Goal: Find specific page/section: Find specific page/section

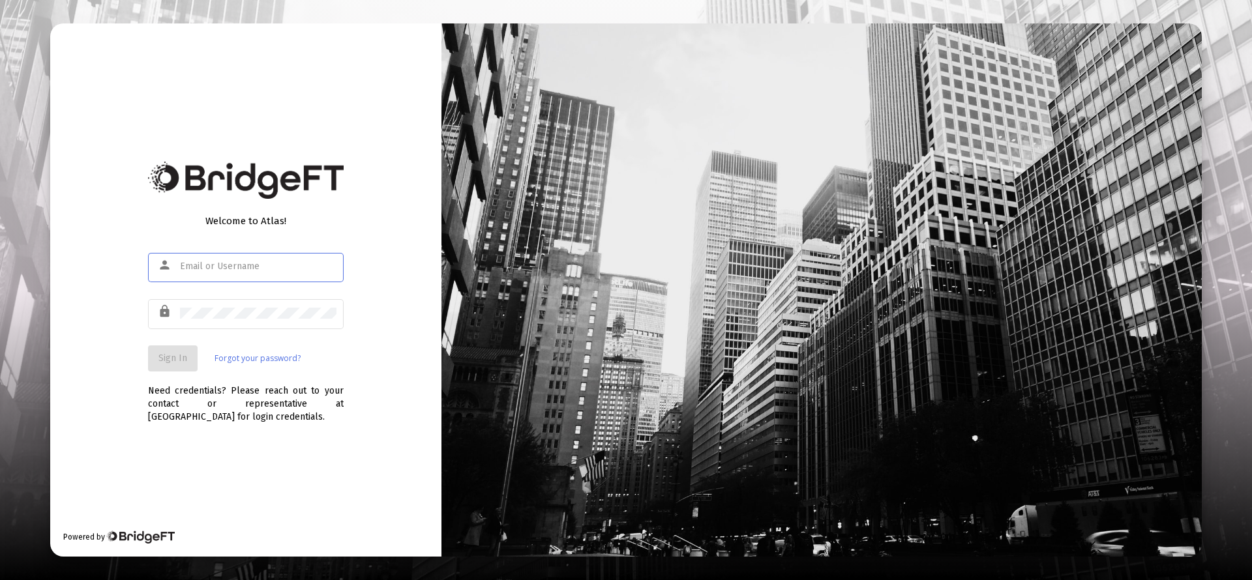
type input "[PERSON_NAME][EMAIL_ADDRESS][DOMAIN_NAME]"
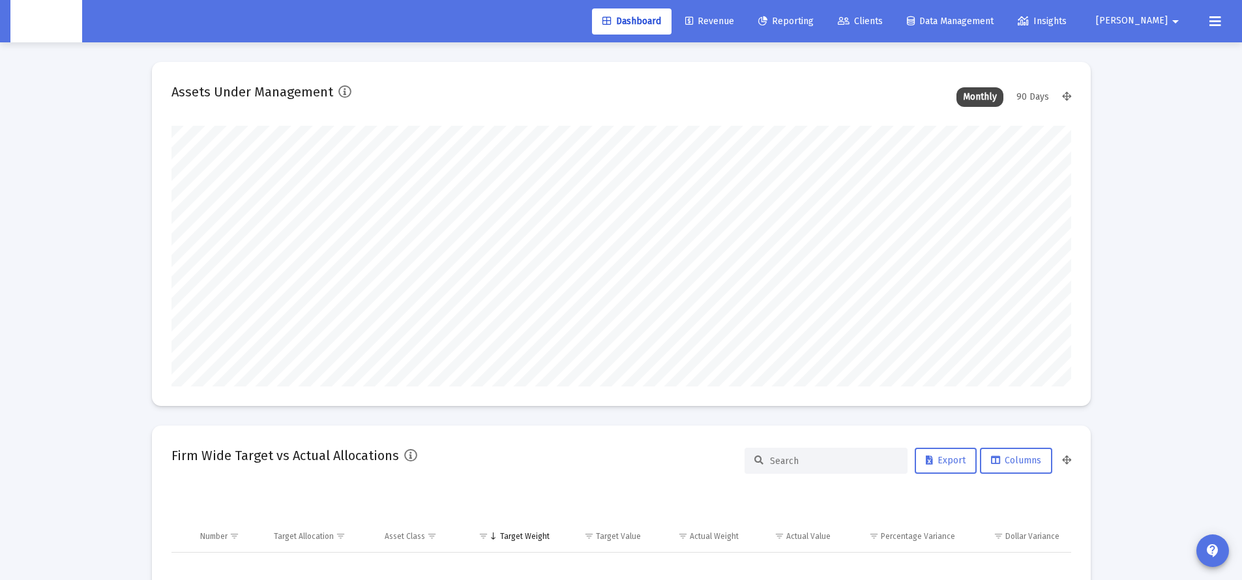
scroll to position [261, 485]
type input "[DATE]"
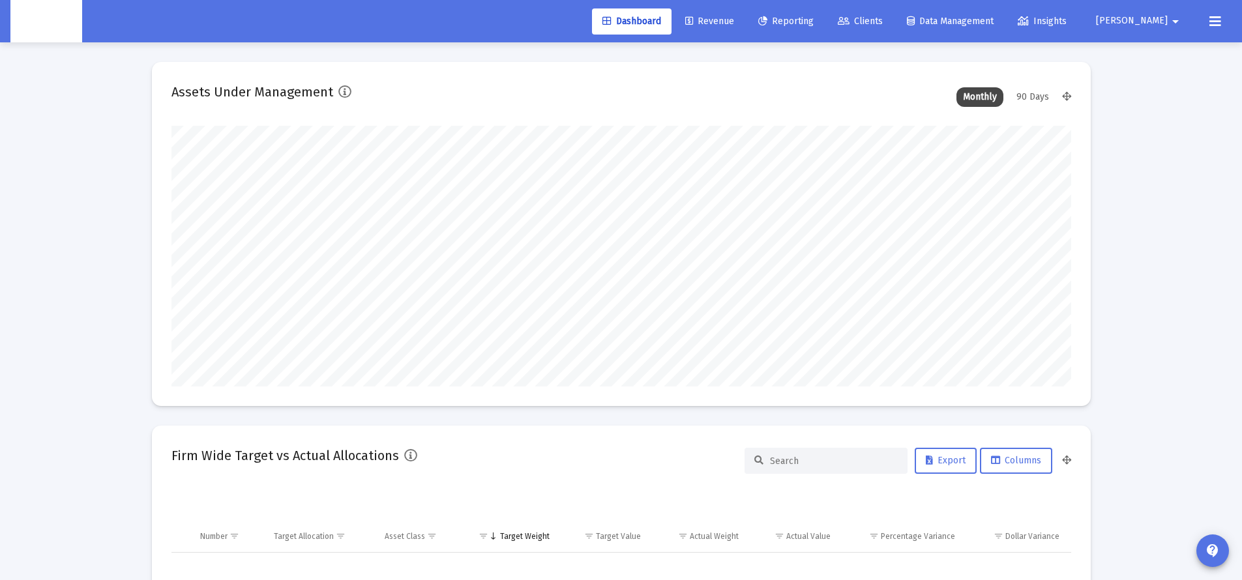
click at [883, 16] on span "Clients" at bounding box center [860, 21] width 45 height 11
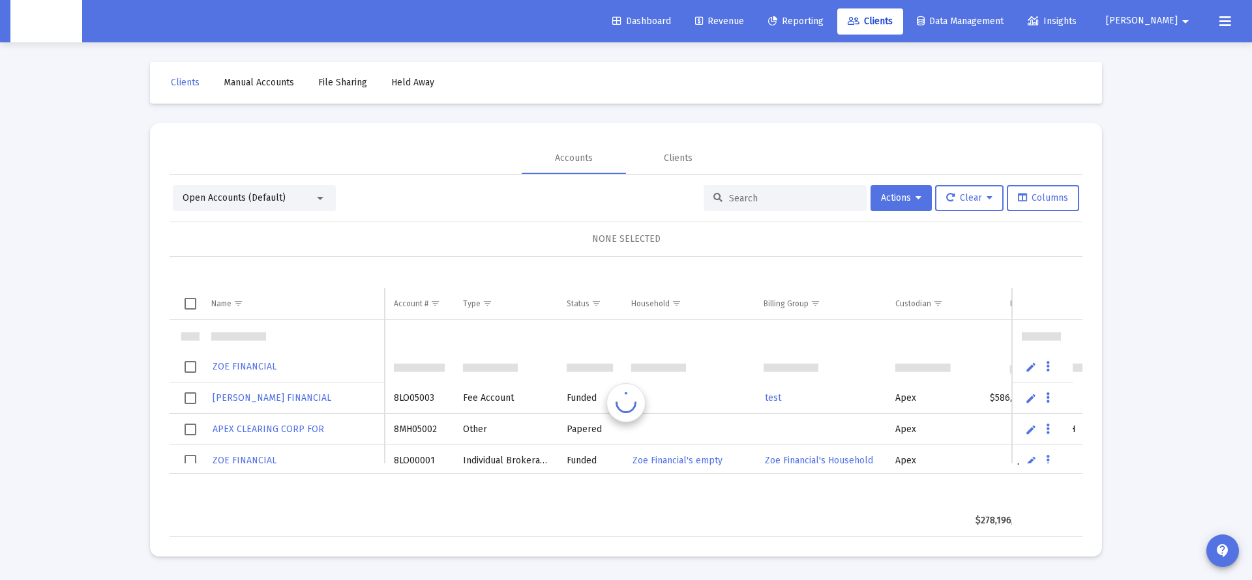
scroll to position [31, 0]
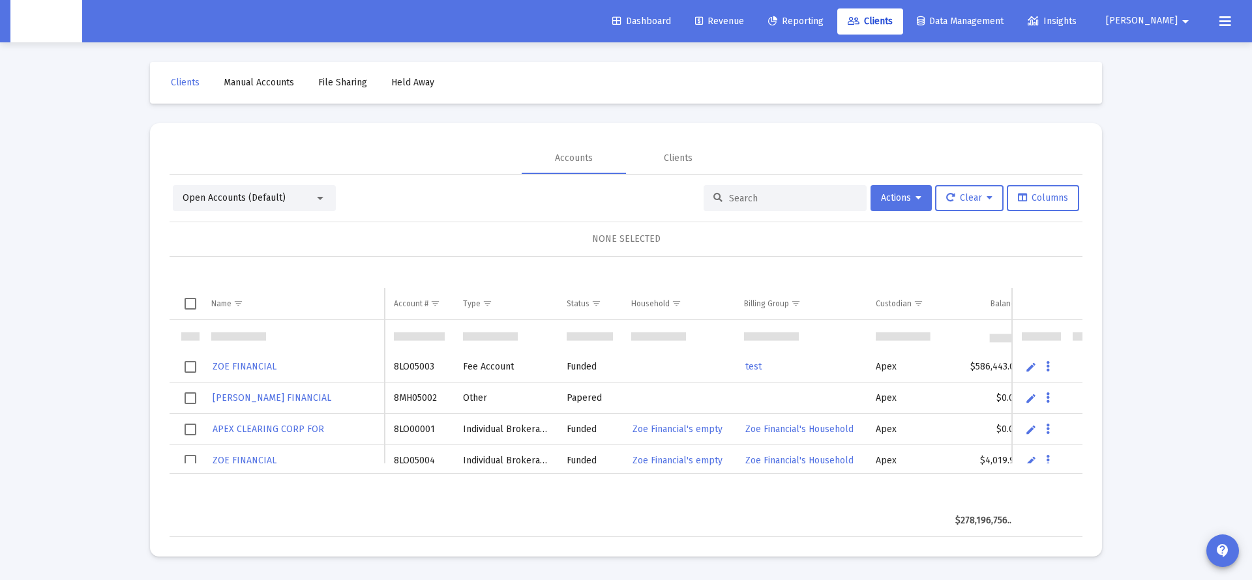
click at [759, 200] on input at bounding box center [793, 198] width 128 height 11
paste input "645710861"
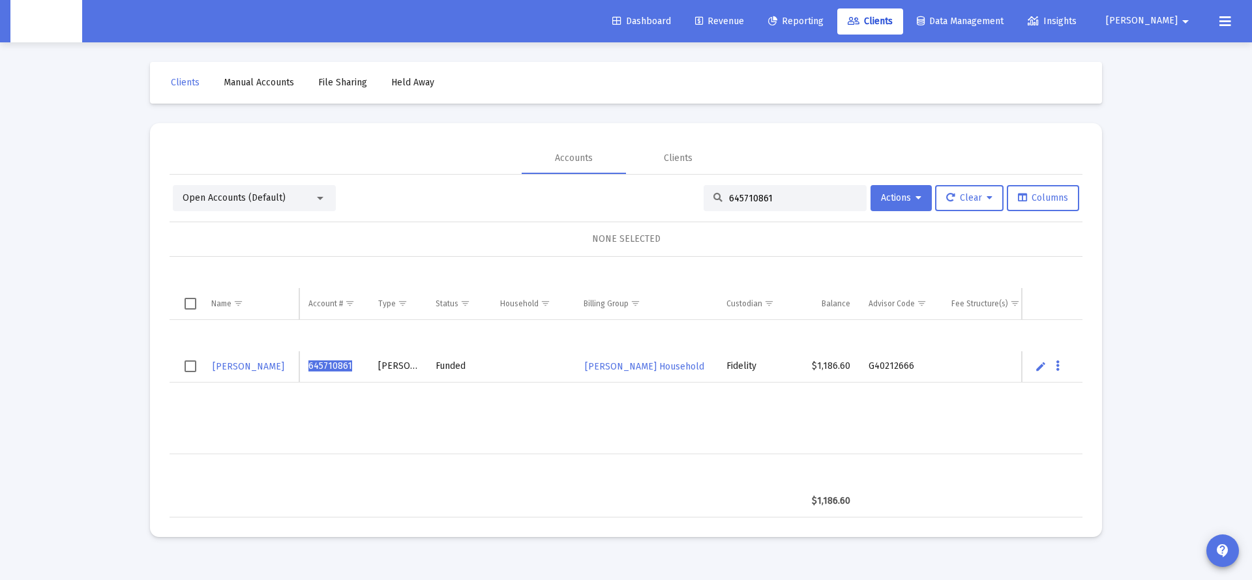
click at [743, 194] on input "645710861" at bounding box center [793, 198] width 128 height 11
paste input "36772920"
click at [750, 193] on input "636772920" at bounding box center [793, 198] width 128 height 11
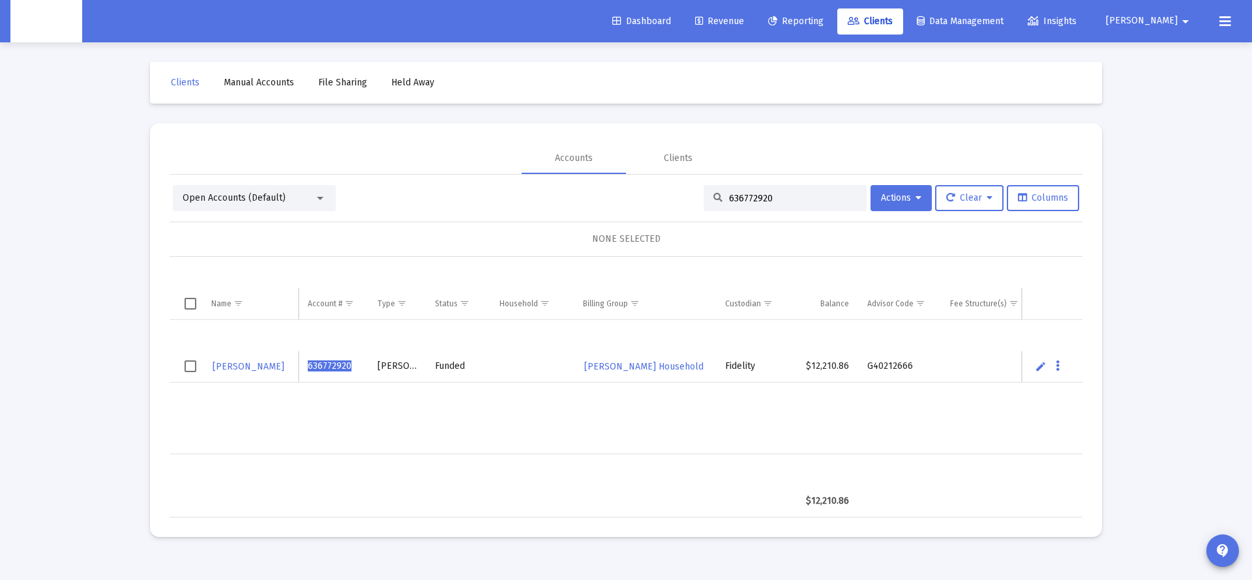
paste input "4QN05074"
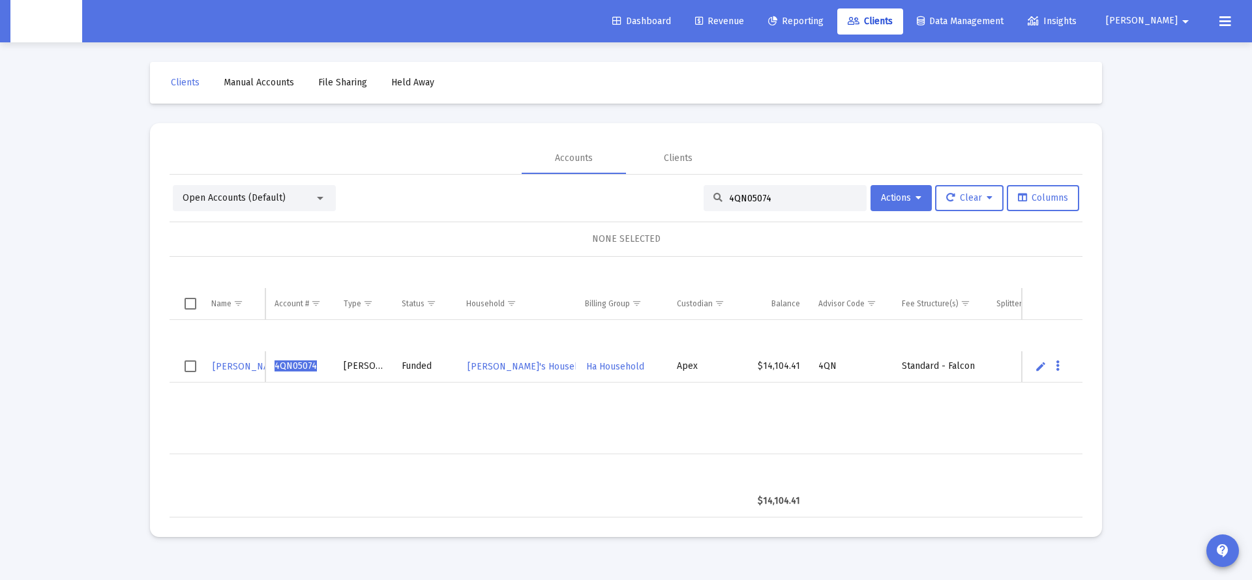
click at [732, 197] on input "4QN05074" at bounding box center [793, 198] width 128 height 11
paste input "PC00001"
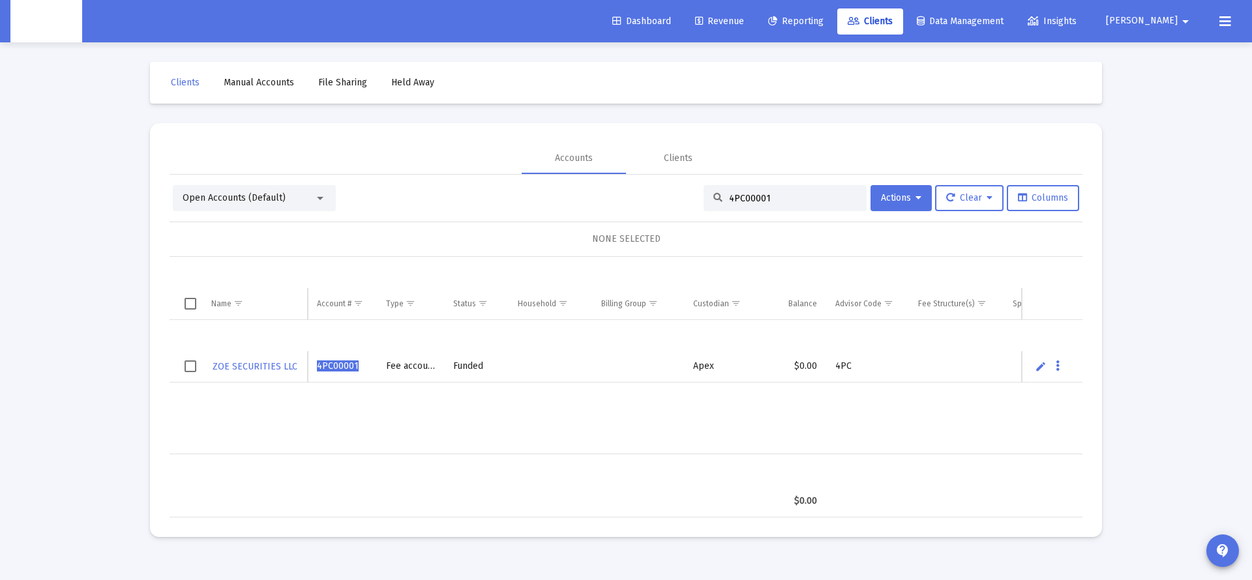
click at [745, 199] on input "4PC00001" at bounding box center [793, 198] width 128 height 11
paste input "8MO05002"
click at [742, 198] on input "8MO05002" at bounding box center [793, 198] width 128 height 11
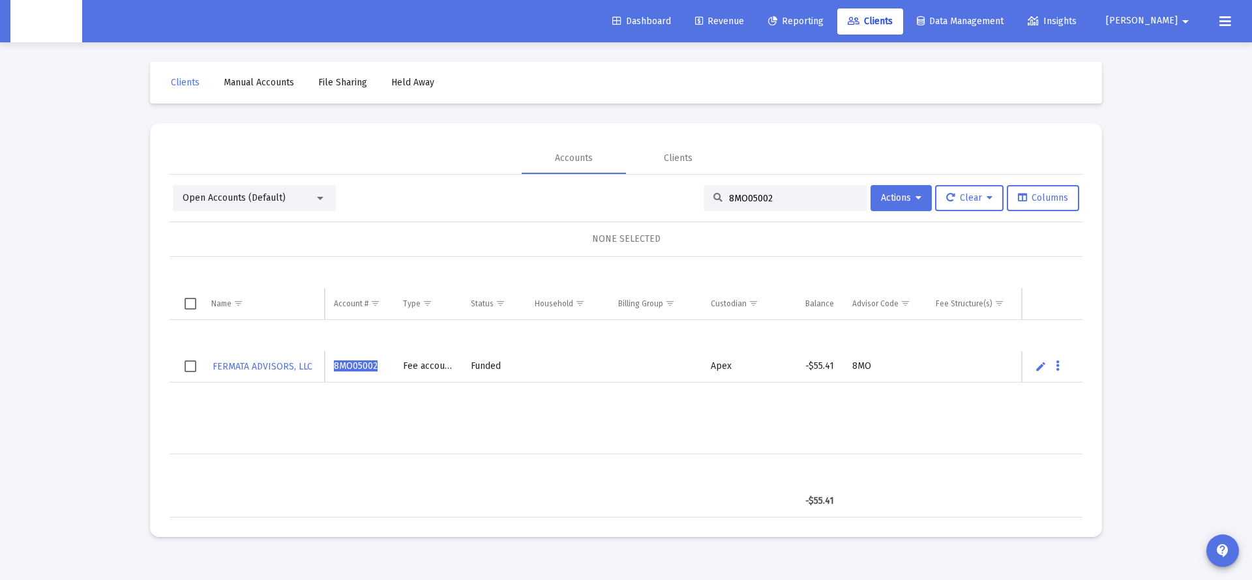
paste input "VQ05003"
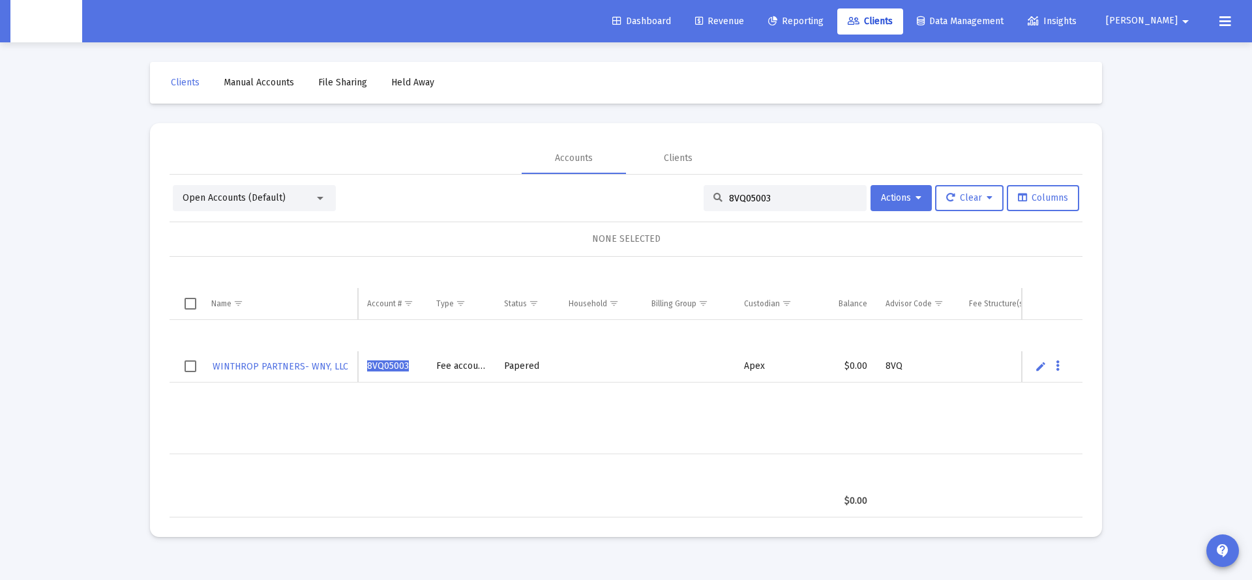
click at [747, 196] on input "8VQ05003" at bounding box center [793, 198] width 128 height 11
paste input "MM05048"
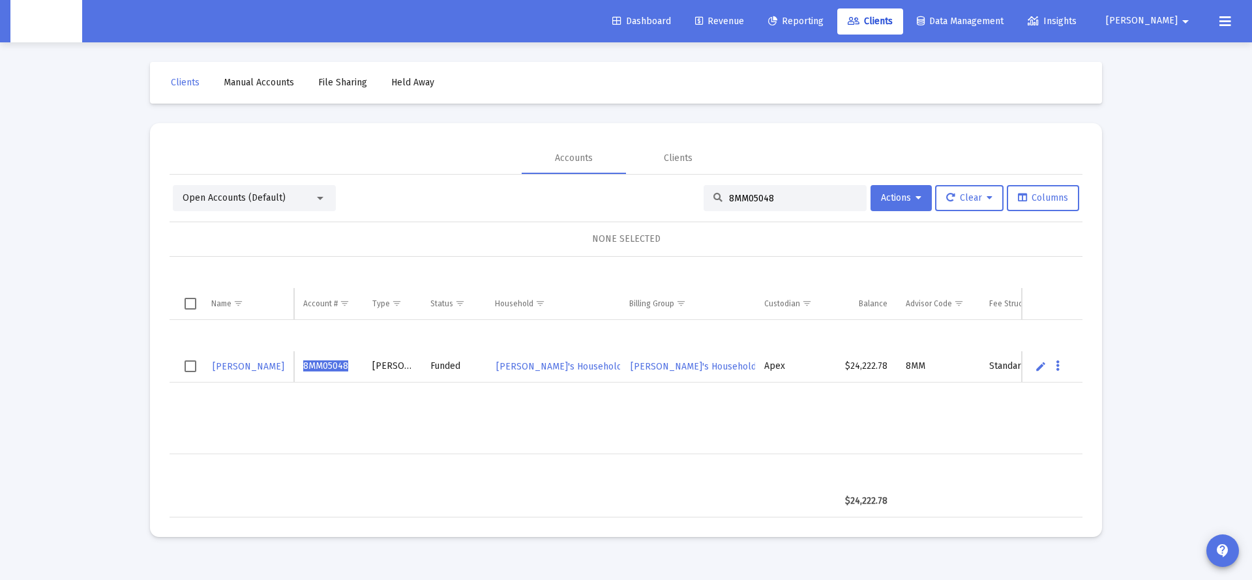
click at [755, 196] on input "8MM05048" at bounding box center [793, 198] width 128 height 11
paste input "H05016"
click at [734, 193] on input "8MH05016" at bounding box center [793, 198] width 128 height 11
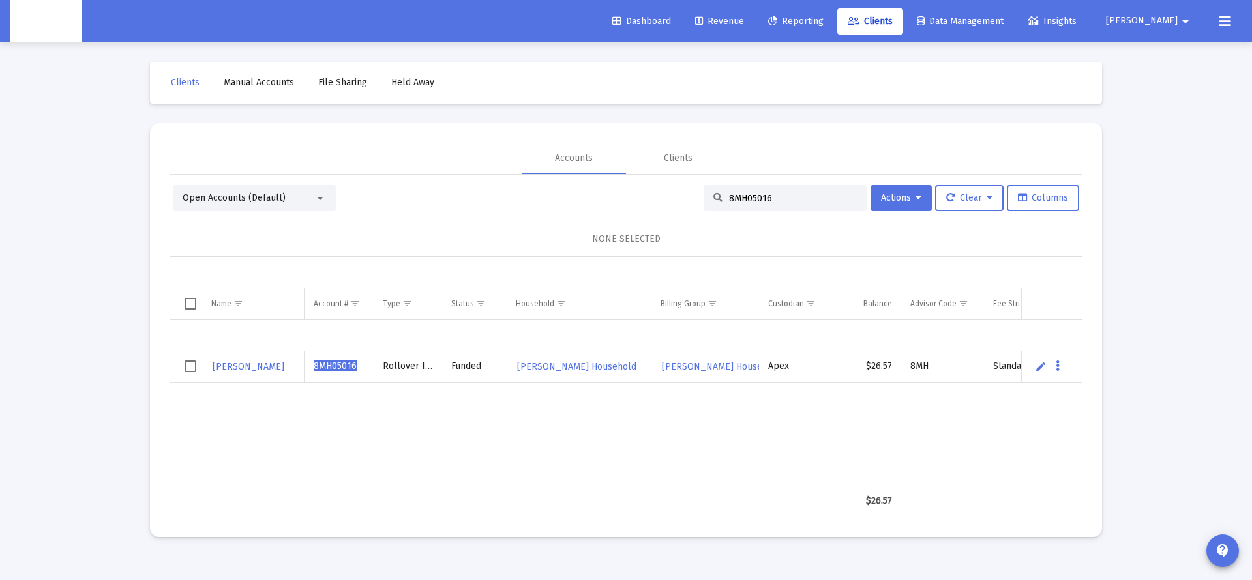
paste input "M05012"
click at [738, 197] on input "8MM05012" at bounding box center [793, 198] width 128 height 11
paste input "3"
click at [734, 197] on input "8MM05013" at bounding box center [793, 198] width 128 height 11
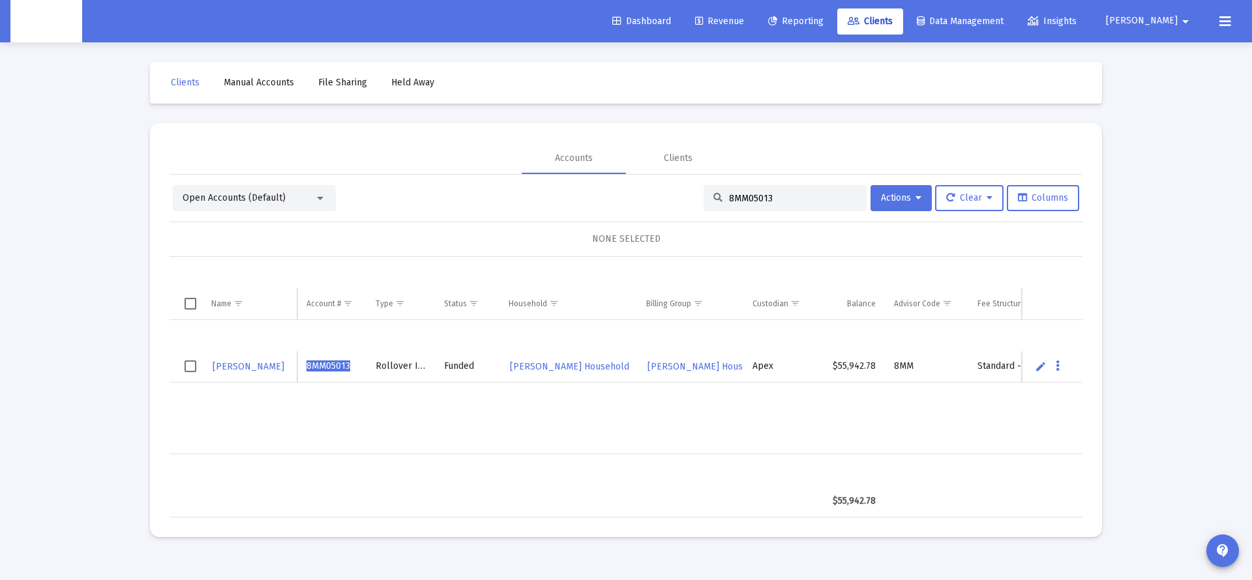
click at [734, 197] on input "8MM05013" at bounding box center [793, 198] width 128 height 11
paste input "OG05021"
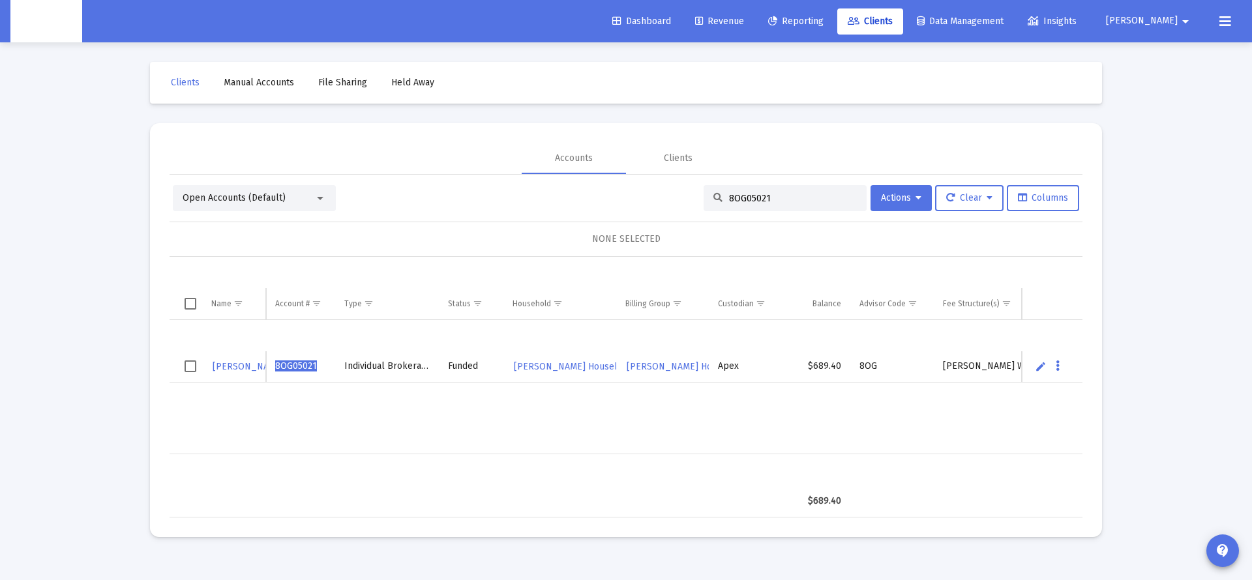
click at [741, 194] on input "8OG05021" at bounding box center [793, 198] width 128 height 11
paste input "RU0500"
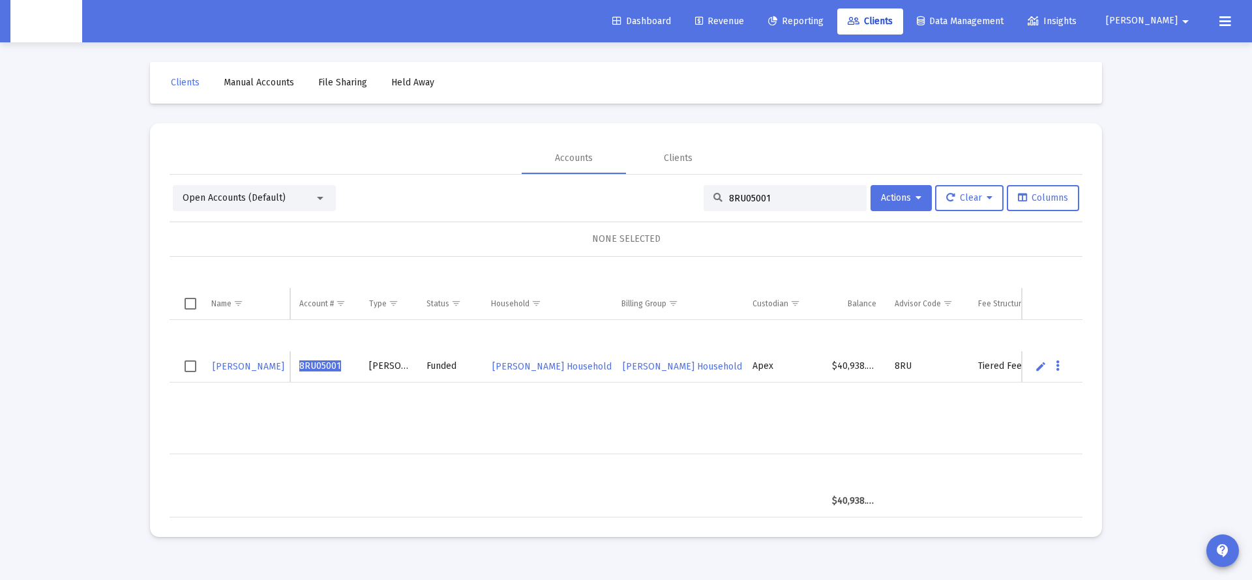
click at [725, 414] on div "[PERSON_NAME] 8RU05001 [PERSON_NAME] Funded [PERSON_NAME] Household [PERSON_NAM…" at bounding box center [742, 387] width 1145 height 134
click at [745, 193] on input "8RU05001" at bounding box center [793, 198] width 128 height 11
drag, startPoint x: 745, startPoint y: 192, endPoint x: 753, endPoint y: 192, distance: 7.2
click at [745, 193] on input "8RU05001" at bounding box center [793, 198] width 128 height 11
paste input "4PS0504"
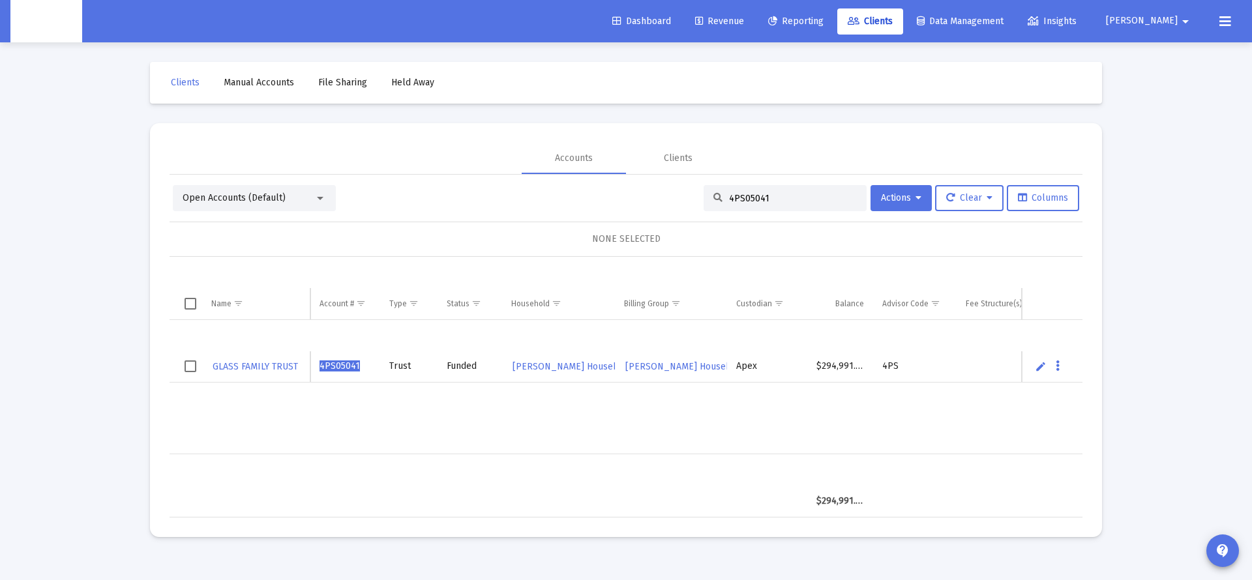
type input "4PS05041"
click at [605, 423] on div "GLASS FAMILY TRUST 4PS05041 Trust Funded [PERSON_NAME] Household [PERSON_NAME] …" at bounding box center [733, 387] width 1126 height 134
click at [348, 369] on span "4PS05041" at bounding box center [340, 366] width 40 height 11
click at [348, 368] on span "4PS05041" at bounding box center [340, 366] width 40 height 11
copy span "4PS05041"
